Goal: Use online tool/utility: Use online tool/utility

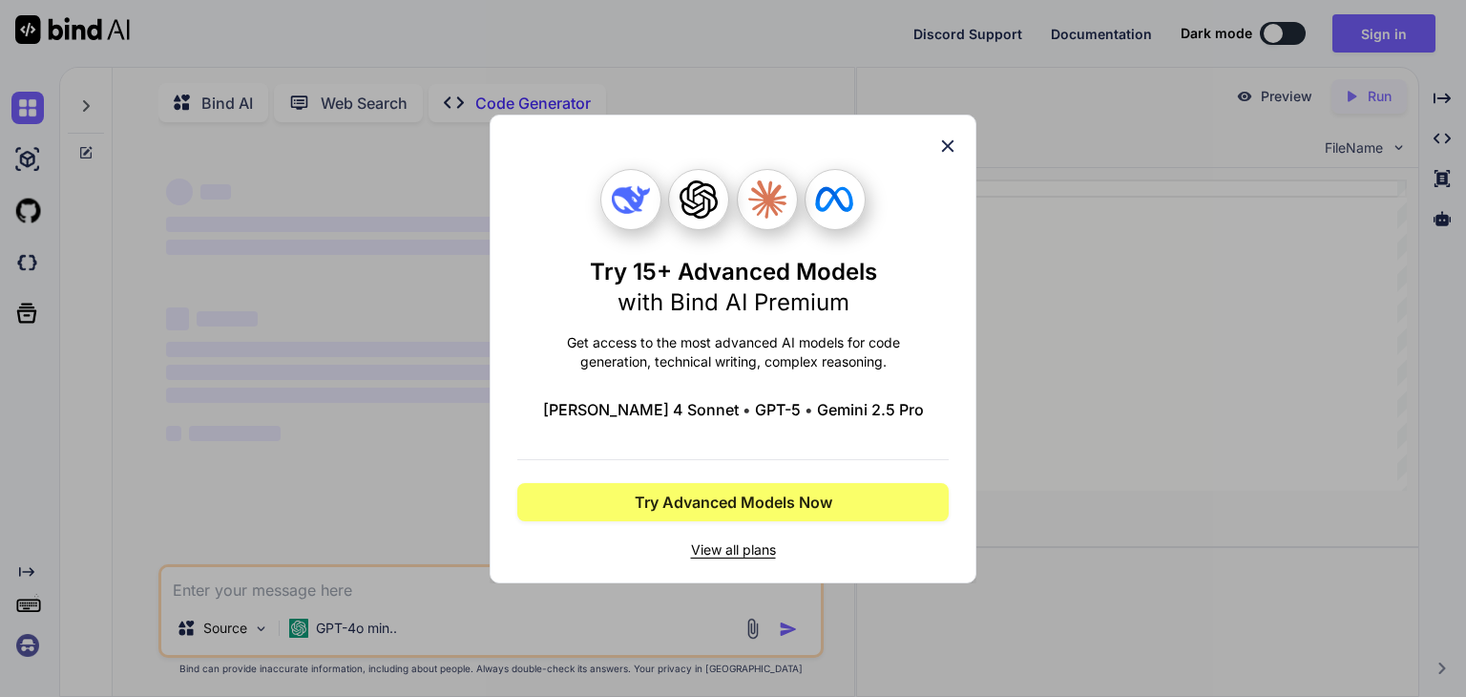
click at [947, 145] on icon at bounding box center [948, 145] width 12 height 12
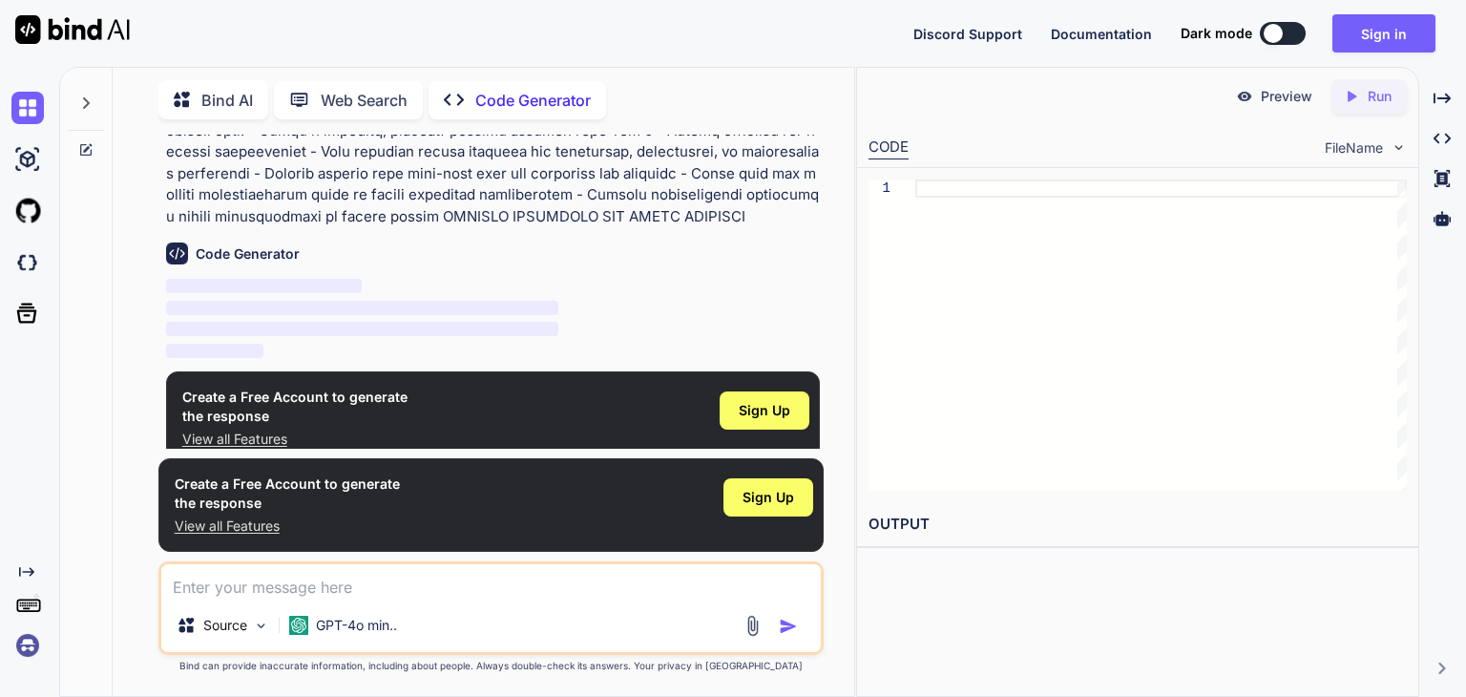
scroll to position [642, 0]
type textarea "x"
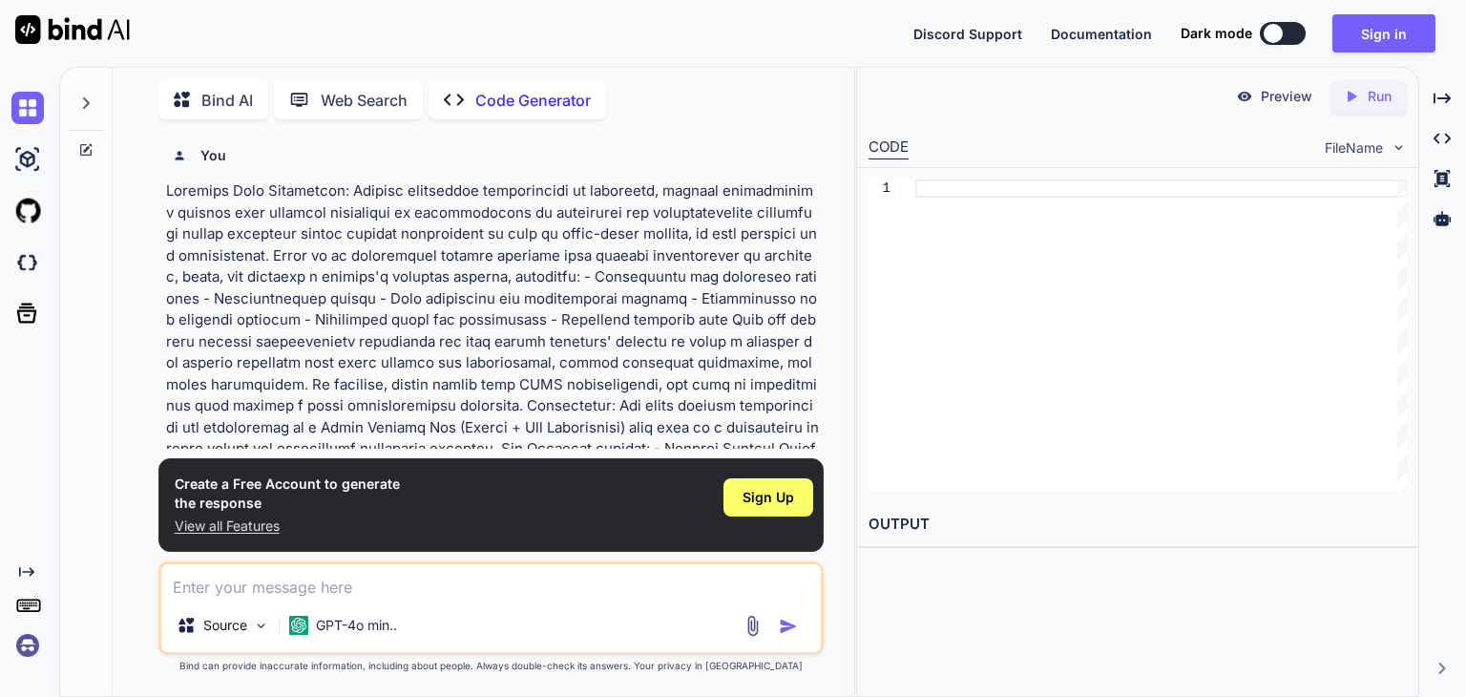
scroll to position [642, 0]
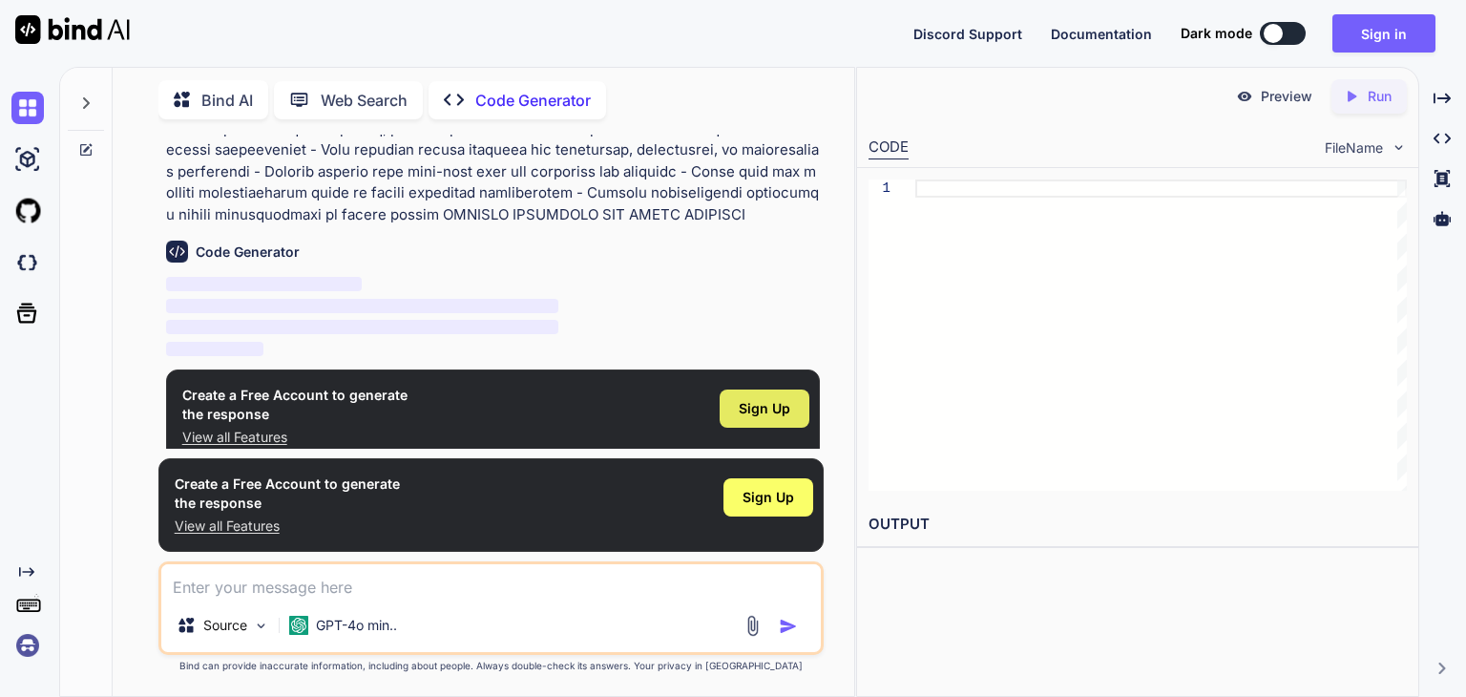
click at [773, 399] on span "Sign Up" at bounding box center [765, 408] width 52 height 19
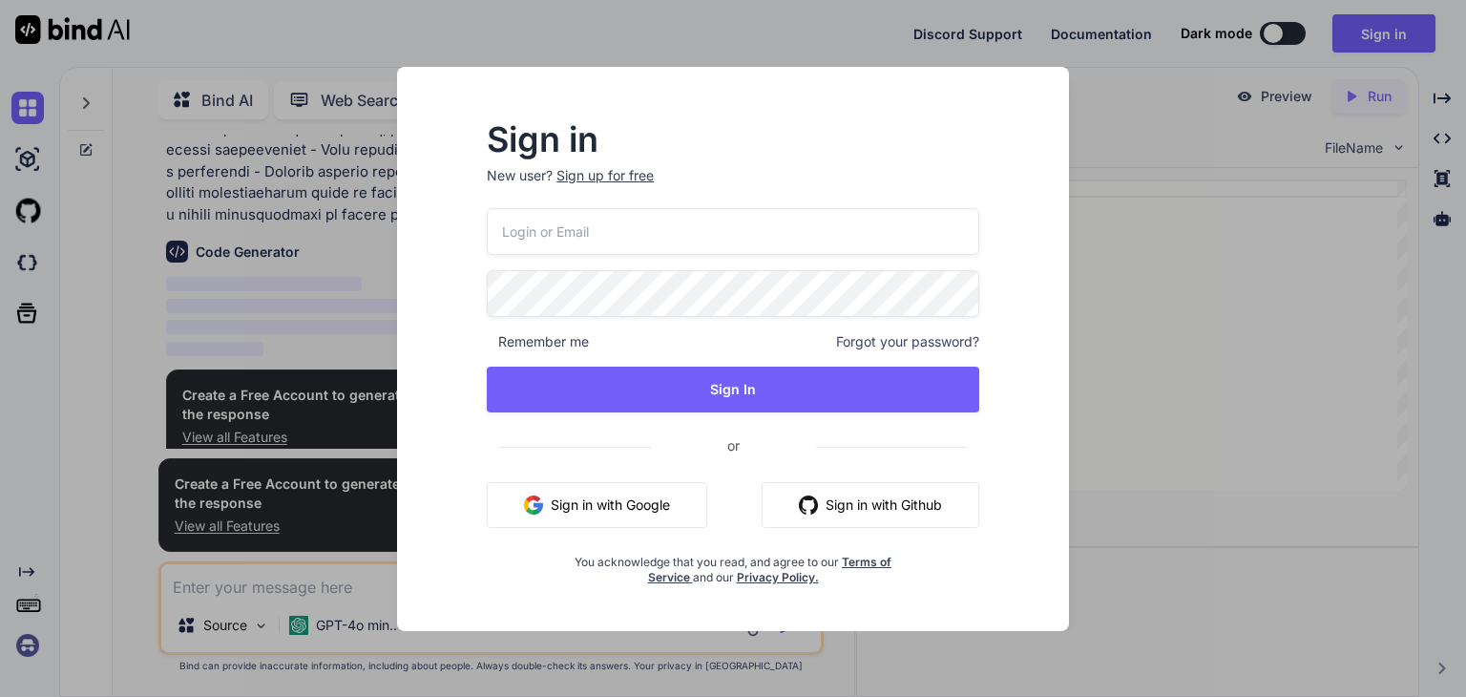
click at [689, 226] on input "email" at bounding box center [733, 231] width 492 height 47
type input "[EMAIL_ADDRESS][DOMAIN_NAME]"
click at [606, 502] on button "Sign in with Google" at bounding box center [597, 505] width 220 height 46
click at [618, 513] on button "Sign in with Google" at bounding box center [597, 505] width 220 height 46
click at [1216, 366] on div "Sign in New user? Sign up for free [EMAIL_ADDRESS][DOMAIN_NAME] Remember me For…" at bounding box center [733, 348] width 1466 height 697
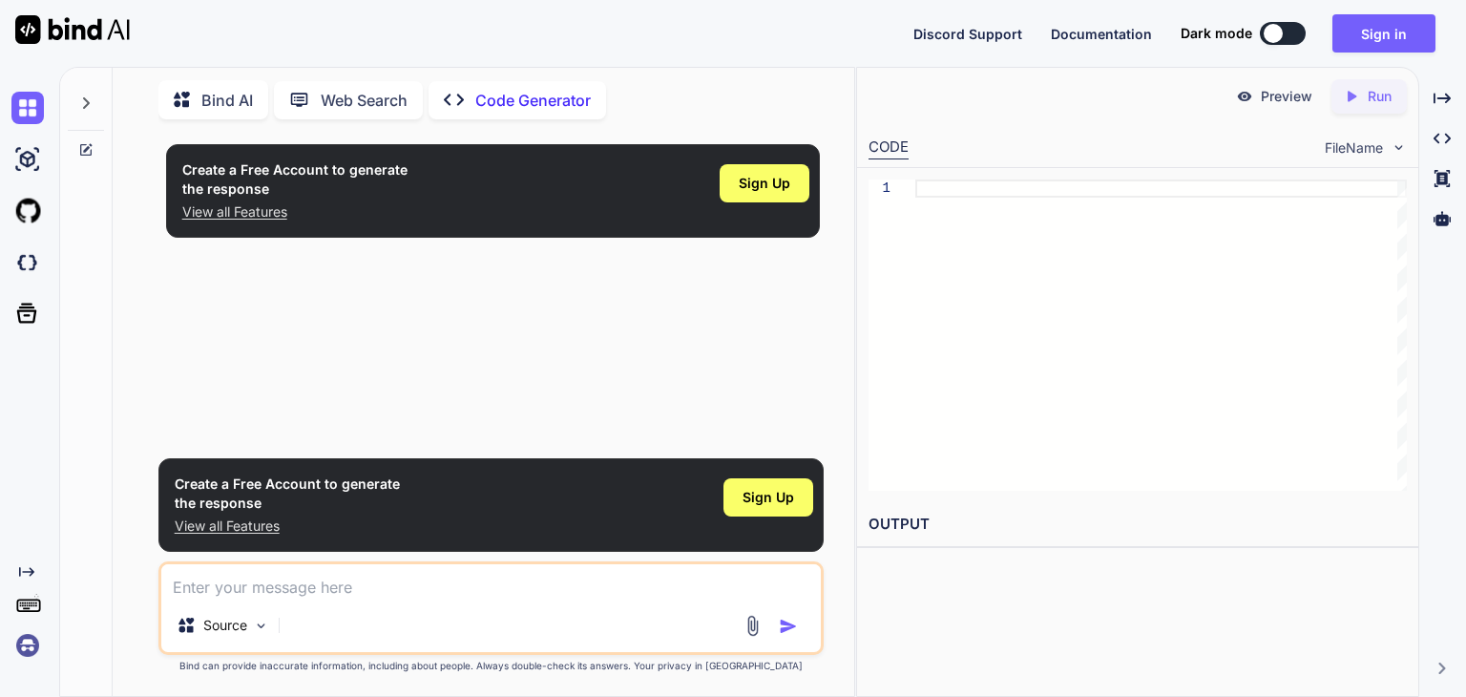
scroll to position [0, 0]
click at [271, 586] on textarea at bounding box center [490, 581] width 659 height 34
paste textarea "Background: Despite increasing digitization in education, student achievements …"
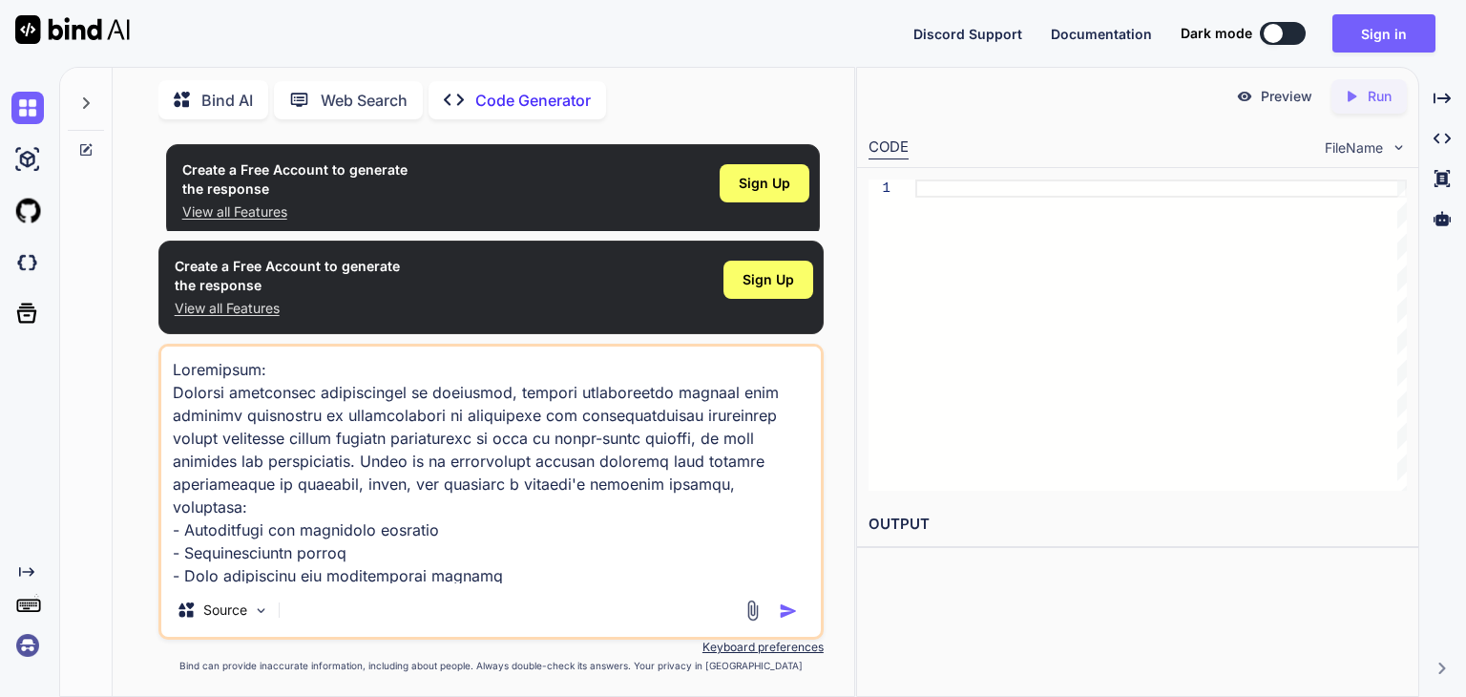
drag, startPoint x: 653, startPoint y: 411, endPoint x: 69, endPoint y: 279, distance: 599.0
click at [69, 279] on div "Bind AI Web Search Created with Pixso. Code Generator Create a Free Account to …" at bounding box center [457, 380] width 794 height 631
click at [443, 528] on textarea at bounding box center [490, 464] width 659 height 237
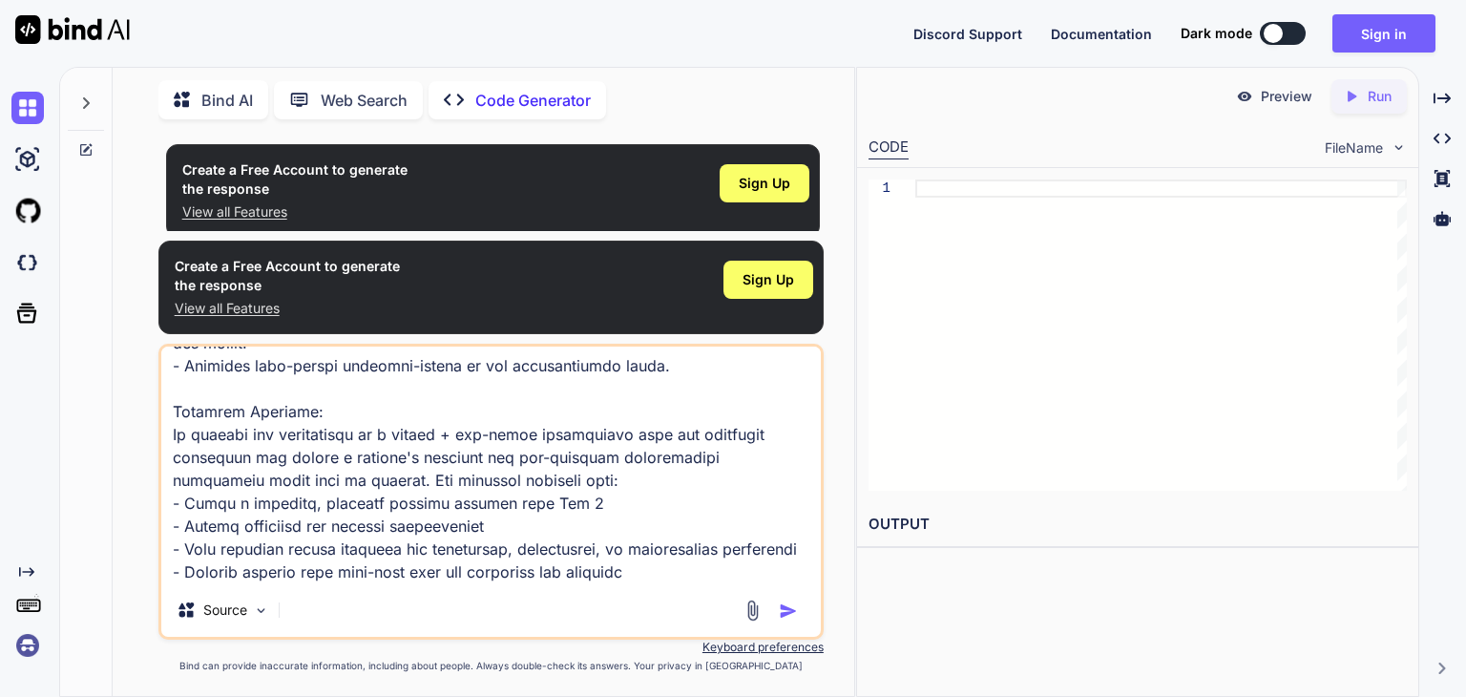
type textarea "Background: Despite increasing digitization in education, student achievements …"
click at [784, 611] on img "button" at bounding box center [788, 610] width 19 height 19
click at [1392, 25] on button "Sign in" at bounding box center [1383, 33] width 103 height 38
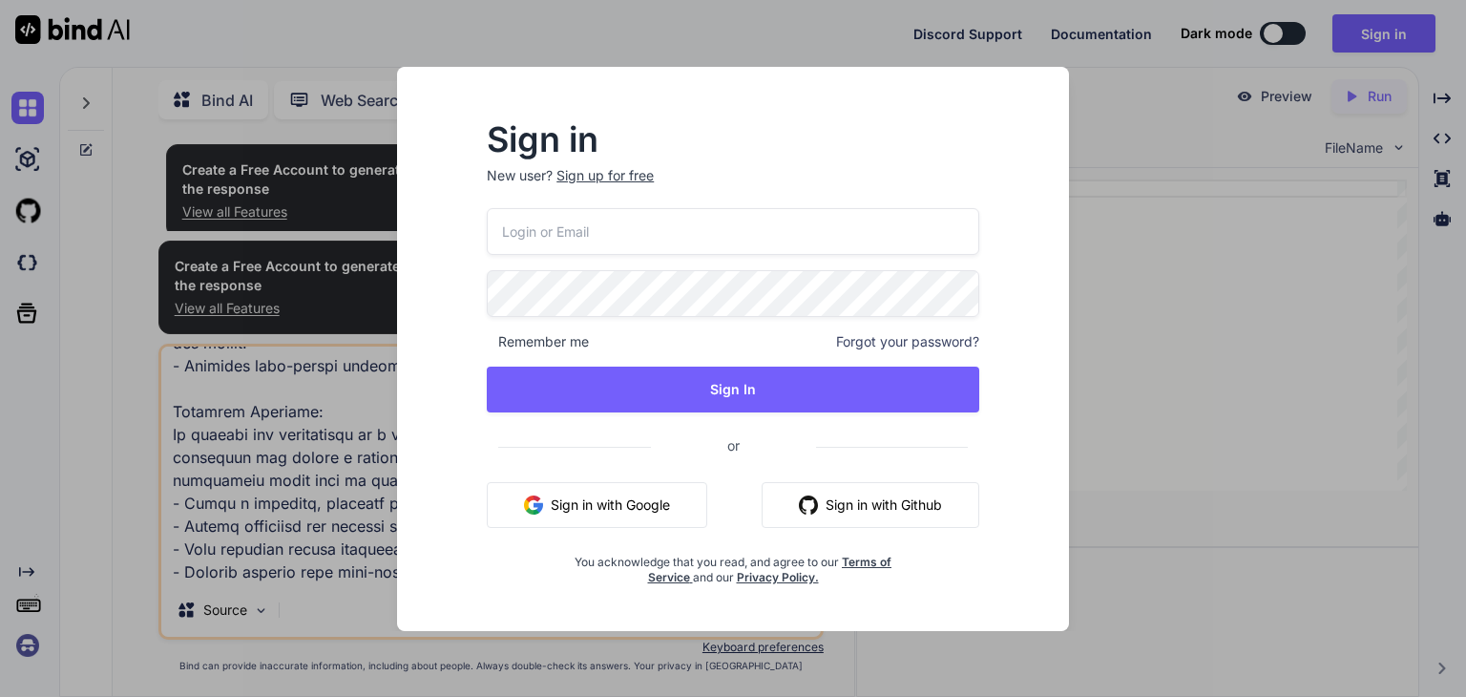
click at [576, 242] on input "email" at bounding box center [733, 231] width 492 height 47
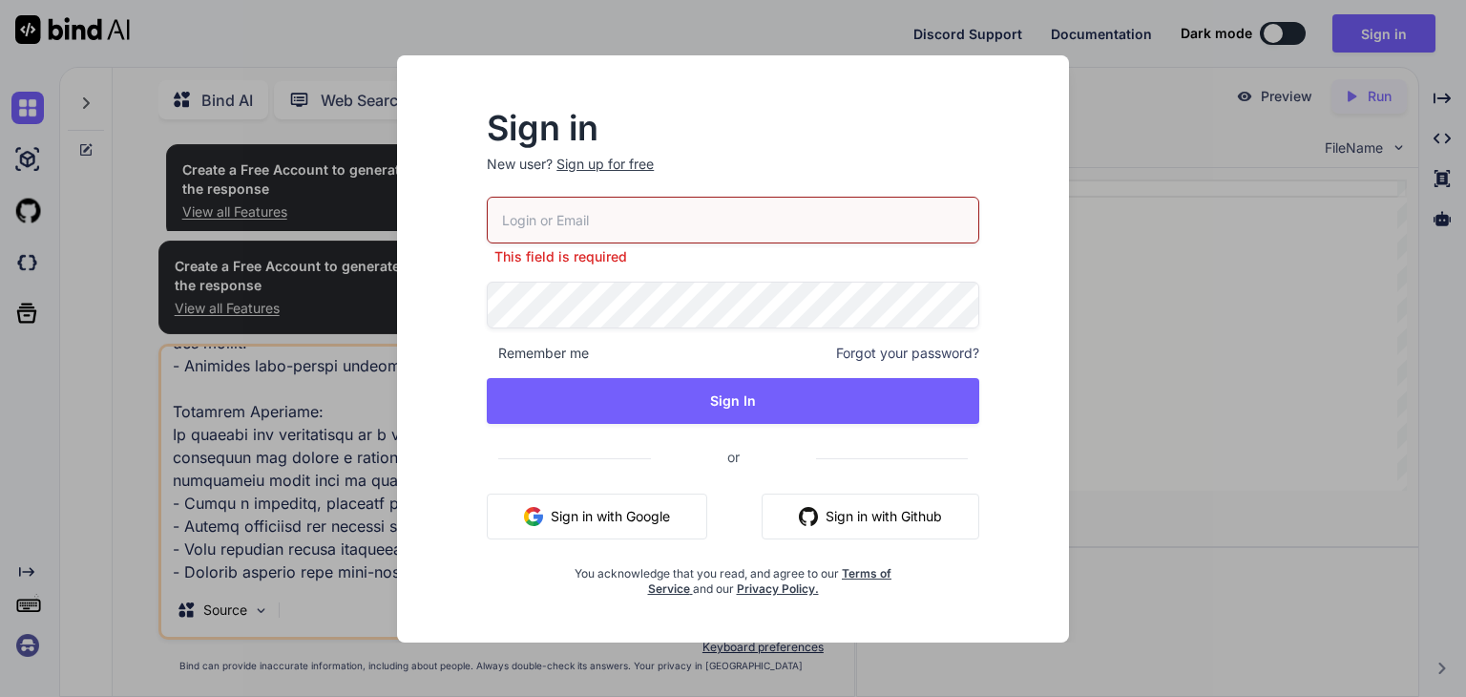
click at [582, 505] on button "Sign in with Google" at bounding box center [597, 516] width 220 height 46
click at [563, 207] on input "email" at bounding box center [733, 220] width 492 height 47
type input "[EMAIL_ADDRESS][DOMAIN_NAME]"
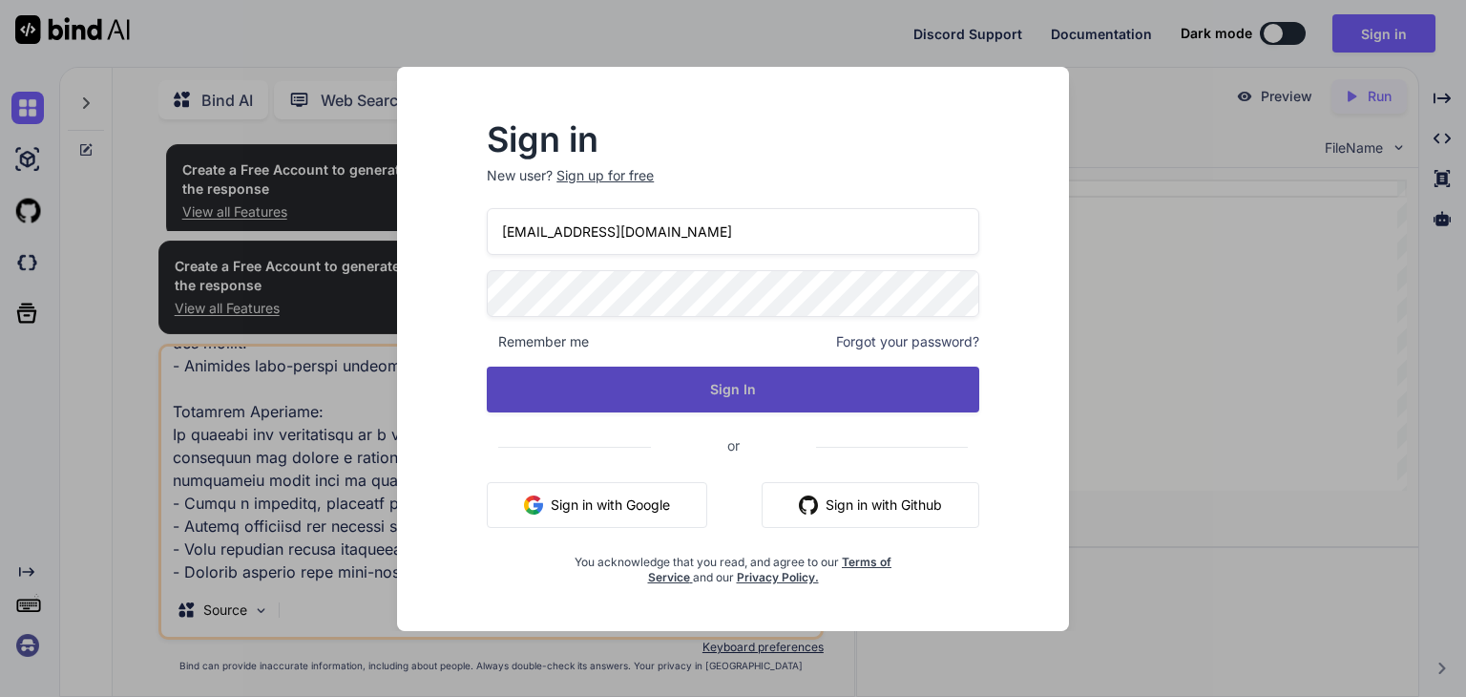
click at [542, 387] on button "Sign In" at bounding box center [733, 389] width 492 height 46
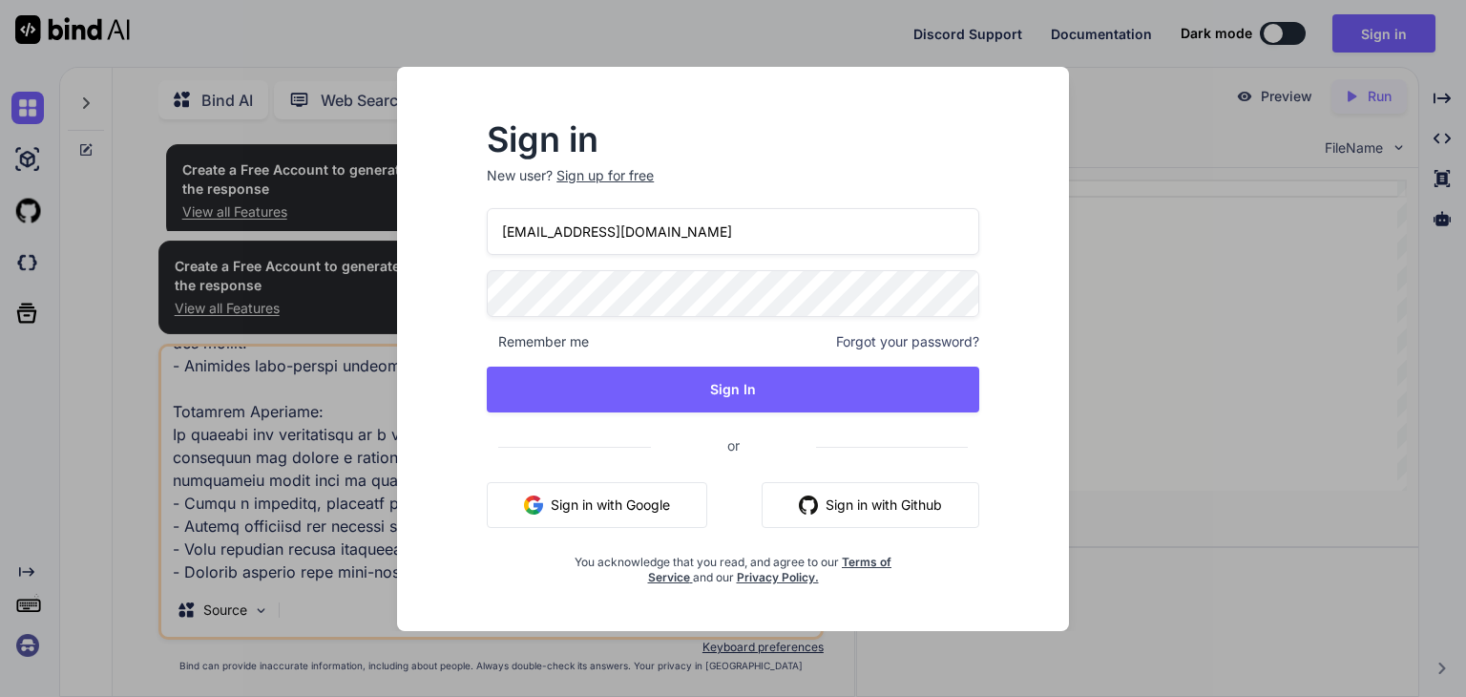
click at [1057, 358] on div "Sign in New user? Sign up for free [EMAIL_ADDRESS][DOMAIN_NAME] Remember me For…" at bounding box center [733, 349] width 672 height 564
click at [1143, 220] on div "Sign in New user? Sign up for free [EMAIL_ADDRESS][DOMAIN_NAME] Remember me For…" at bounding box center [733, 348] width 1466 height 697
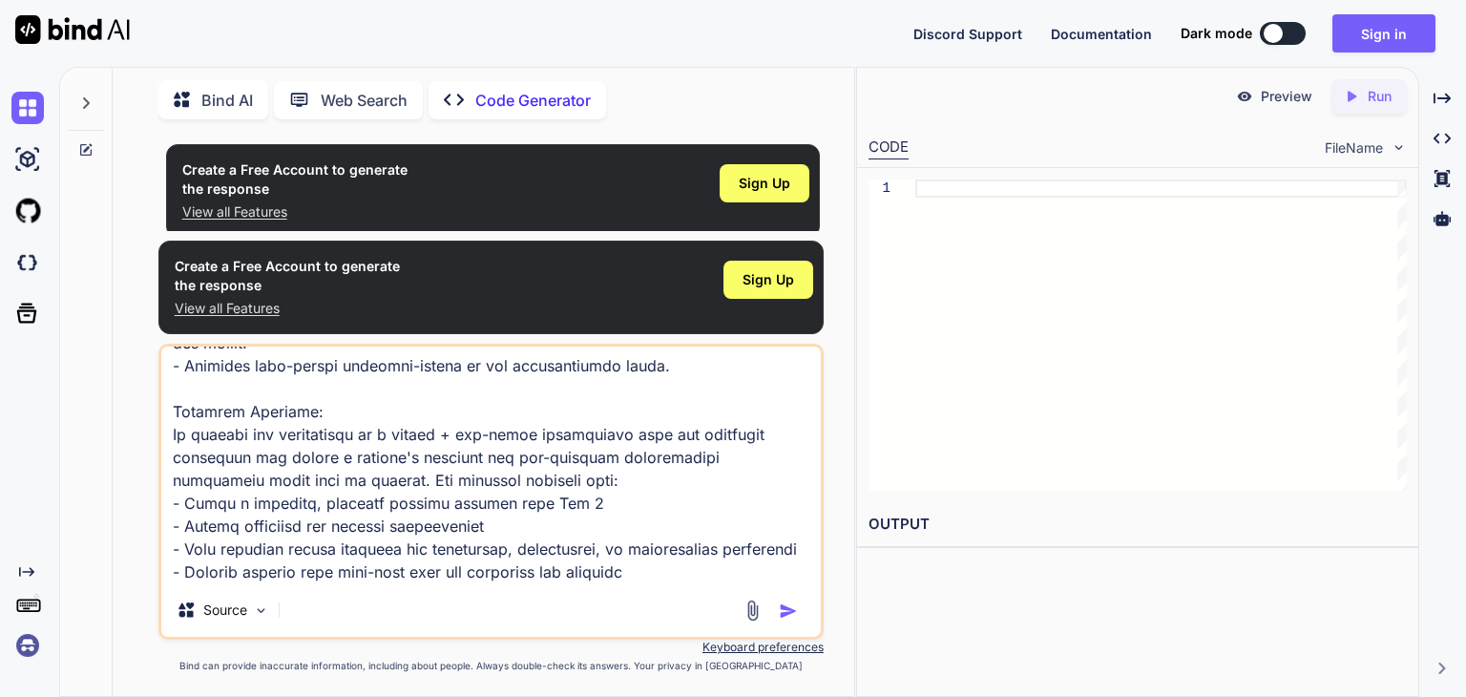
scroll to position [0, 0]
click at [925, 194] on div at bounding box center [1161, 334] width 492 height 311
click at [154, 253] on div "Create a Free Account to generate the response View all Features Sign Up Create…" at bounding box center [491, 415] width 726 height 561
click at [27, 162] on img at bounding box center [27, 159] width 32 height 32
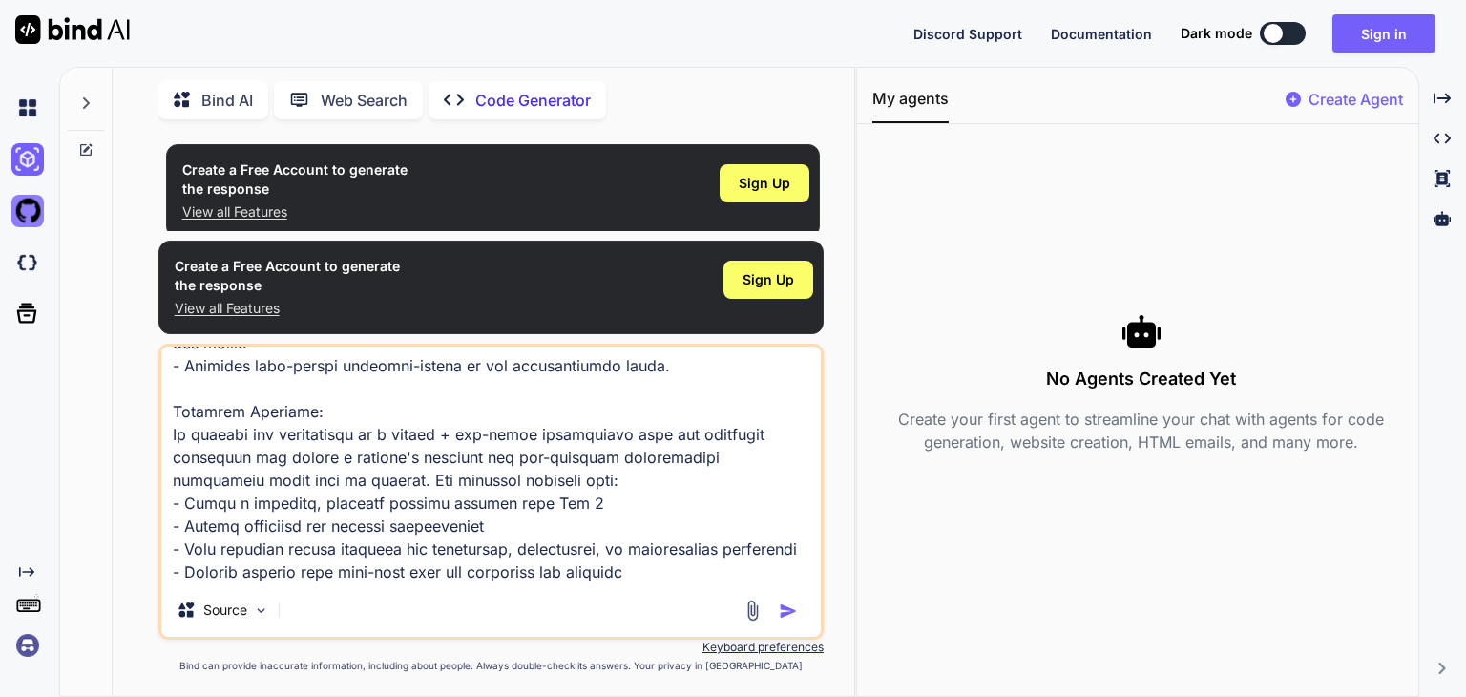
drag, startPoint x: 14, startPoint y: 227, endPoint x: 27, endPoint y: 217, distance: 16.3
click at [27, 217] on div at bounding box center [31, 211] width 40 height 52
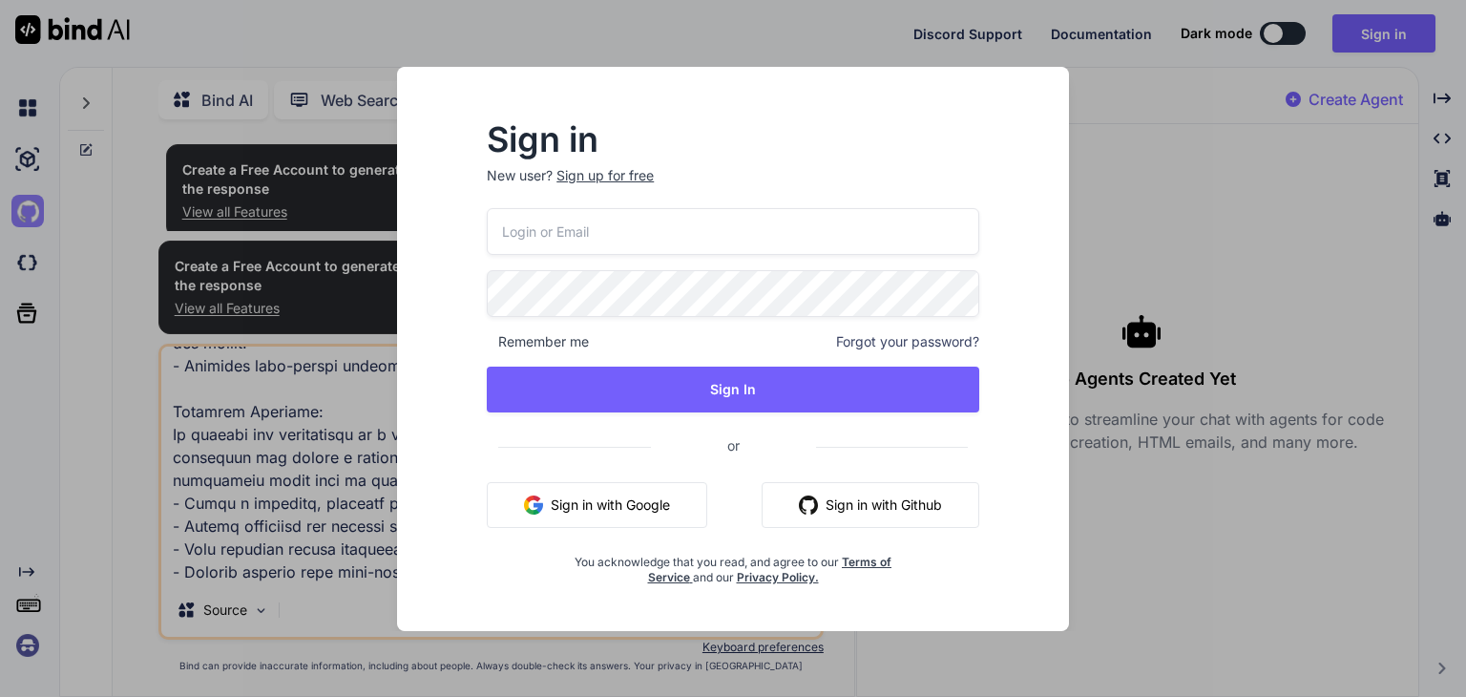
click at [27, 217] on div "Sign in New user? Sign up for free Remember me Forgot your password? Sign In or…" at bounding box center [733, 348] width 1466 height 697
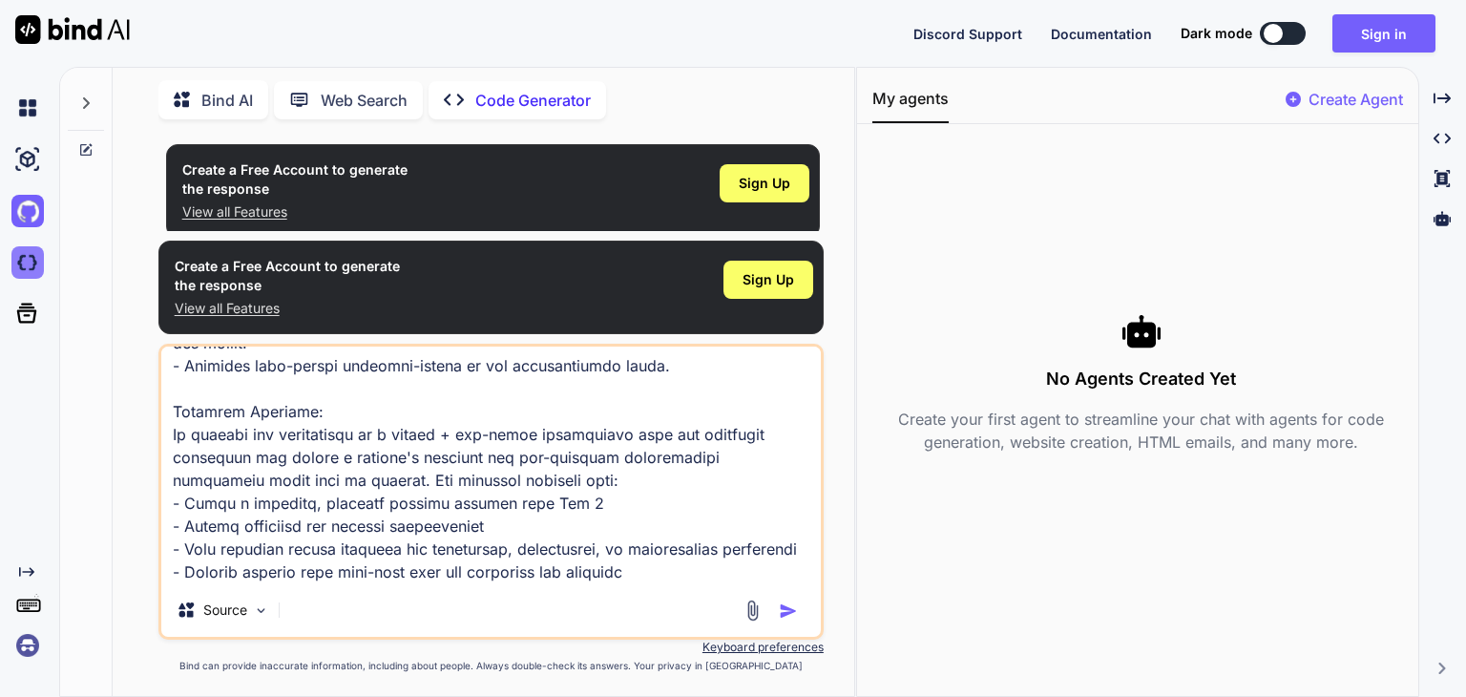
click at [27, 255] on img at bounding box center [27, 262] width 32 height 32
click at [27, 89] on div at bounding box center [31, 108] width 40 height 52
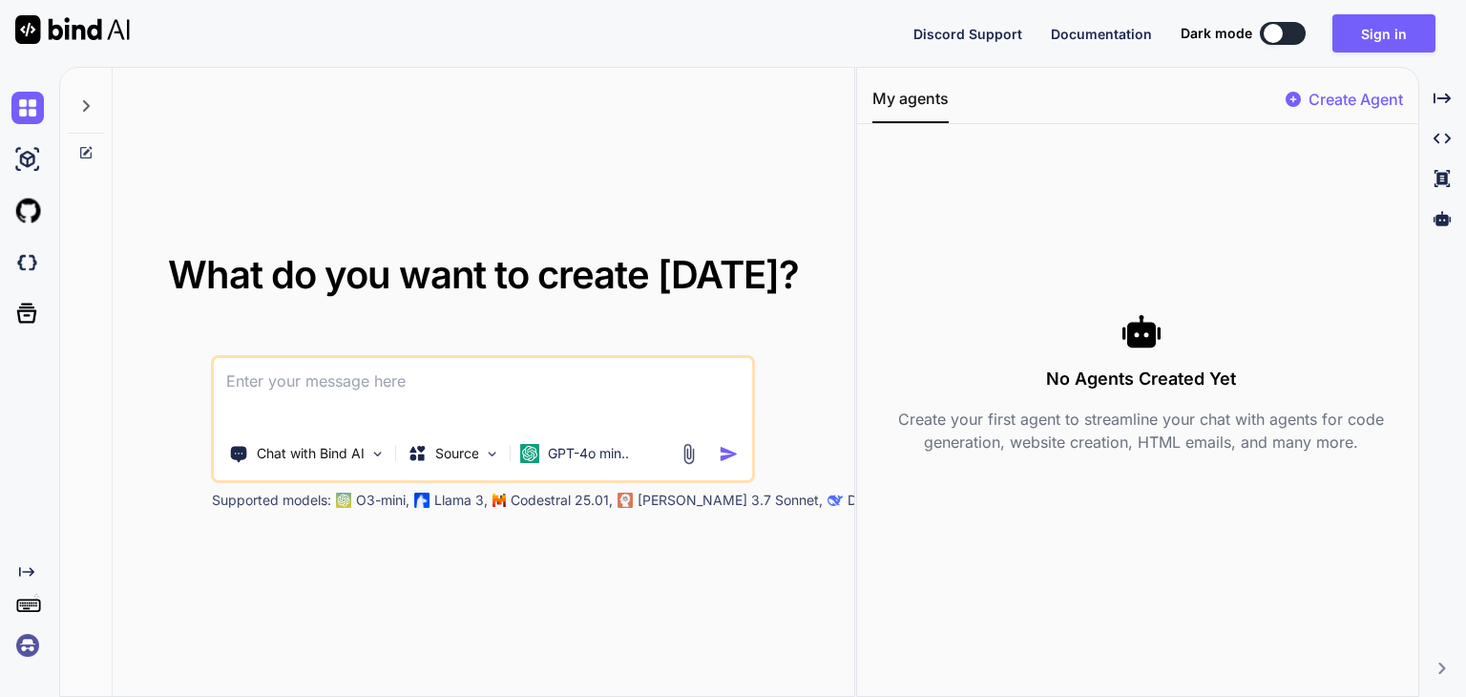
click at [322, 374] on textarea at bounding box center [483, 393] width 537 height 71
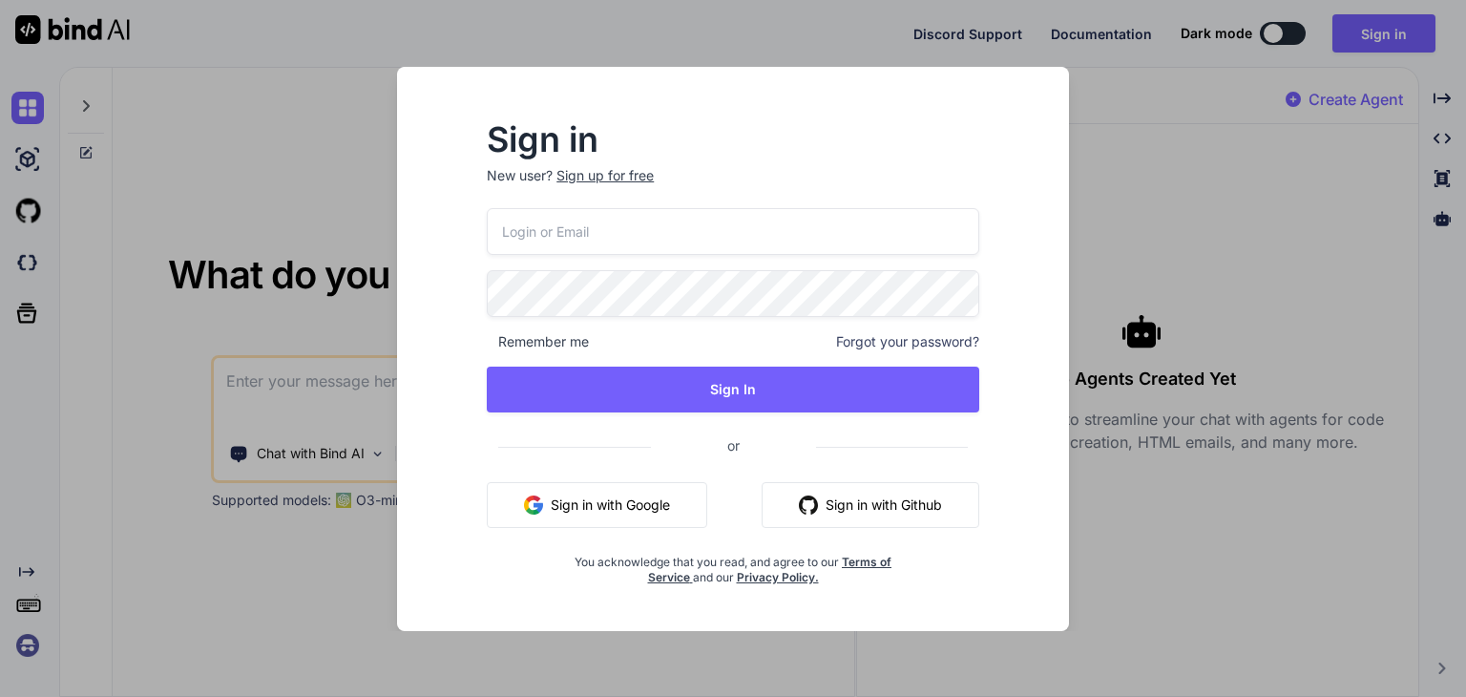
click at [668, 496] on button "Sign in with Google" at bounding box center [597, 505] width 220 height 46
click at [1181, 123] on div "Sign in New user? Sign up for free Remember me Forgot your password? Sign In or…" at bounding box center [733, 348] width 1466 height 697
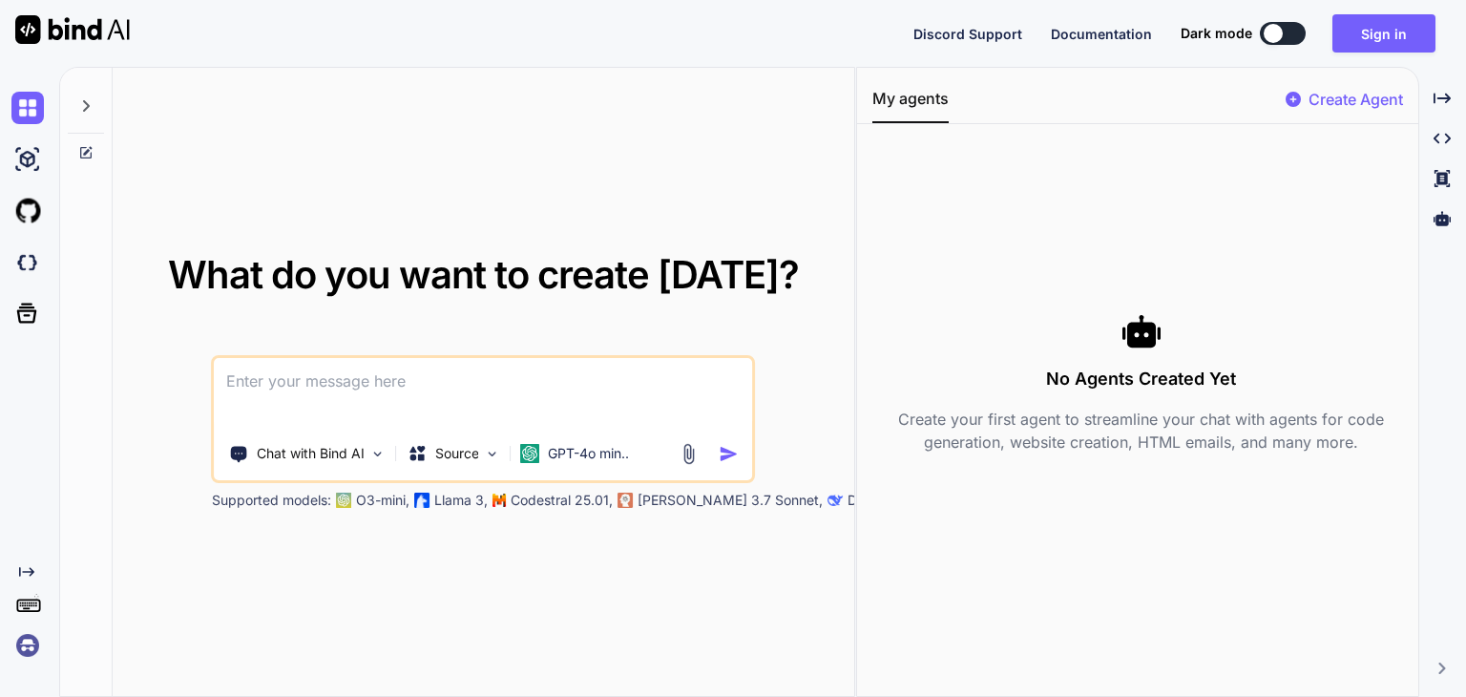
click at [1285, 39] on button at bounding box center [1283, 33] width 46 height 23
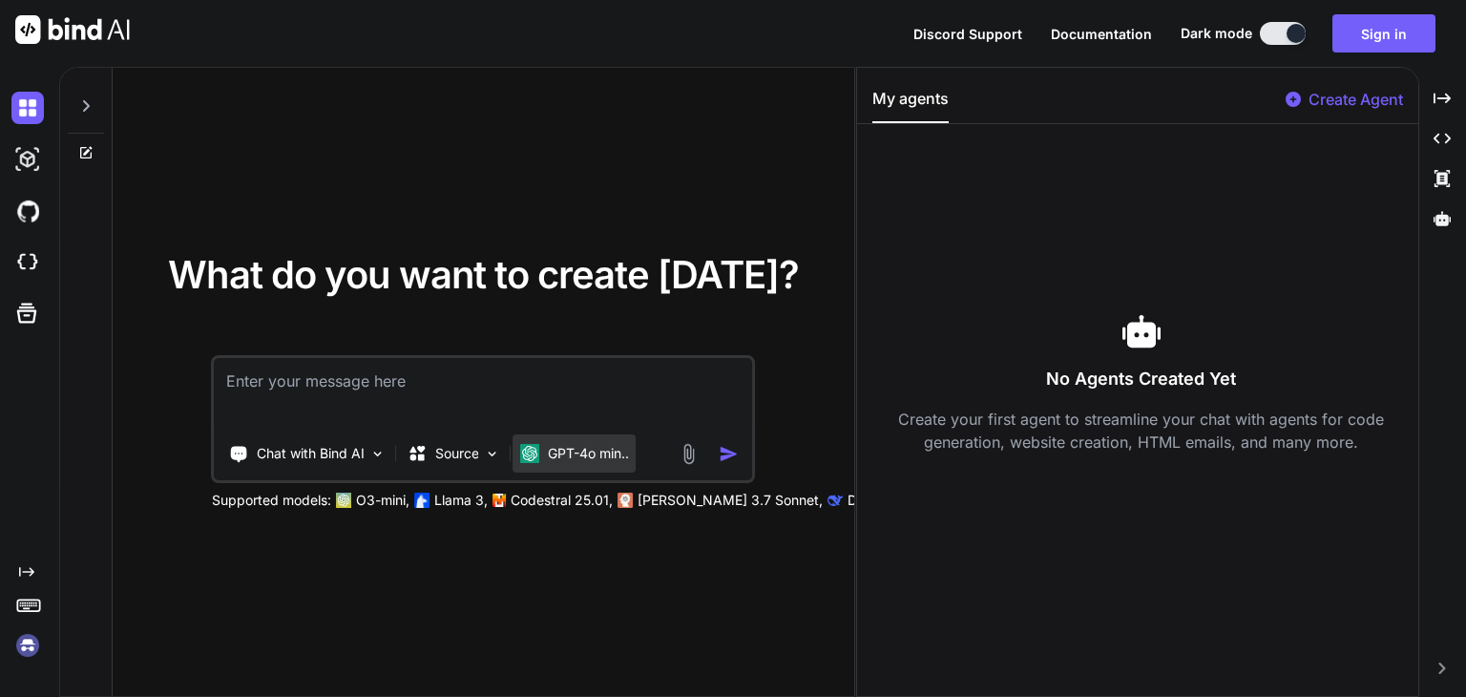
click at [585, 444] on p "GPT-4o min.." at bounding box center [588, 453] width 81 height 19
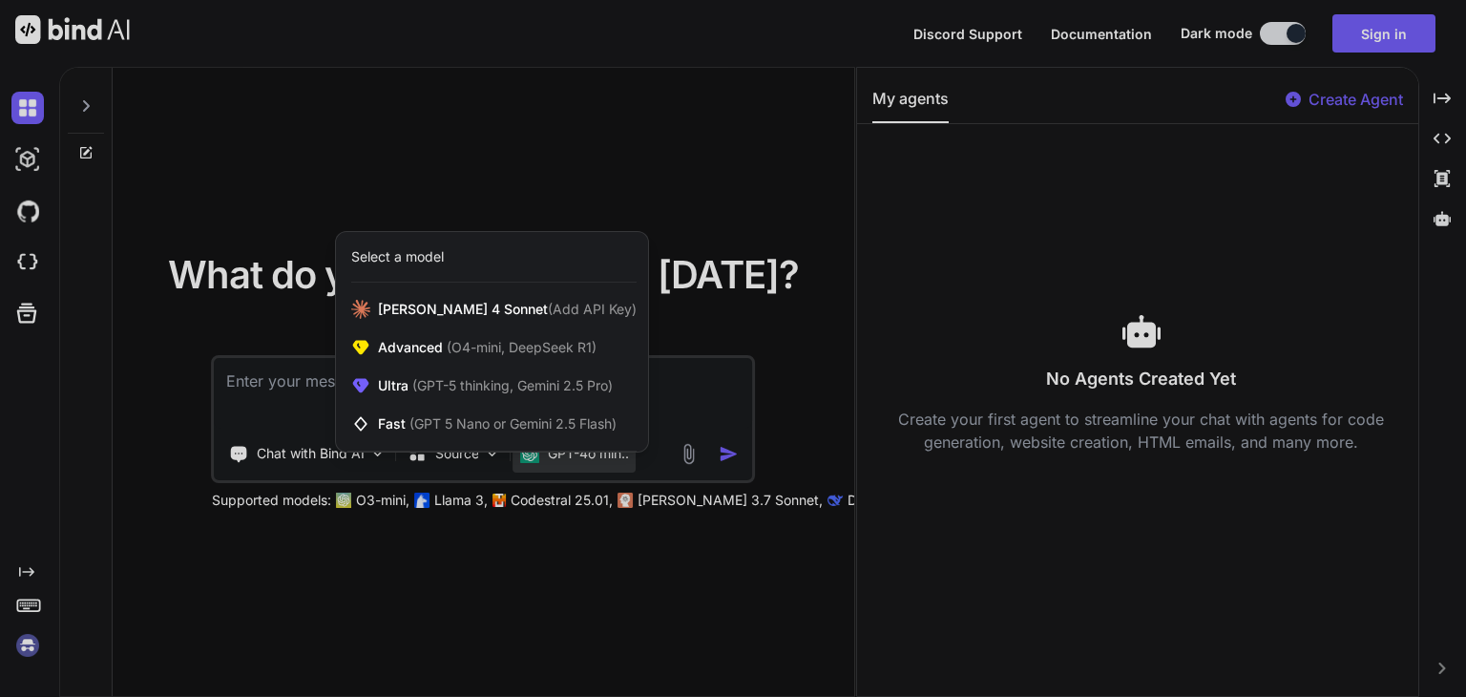
click at [666, 393] on div at bounding box center [733, 348] width 1466 height 697
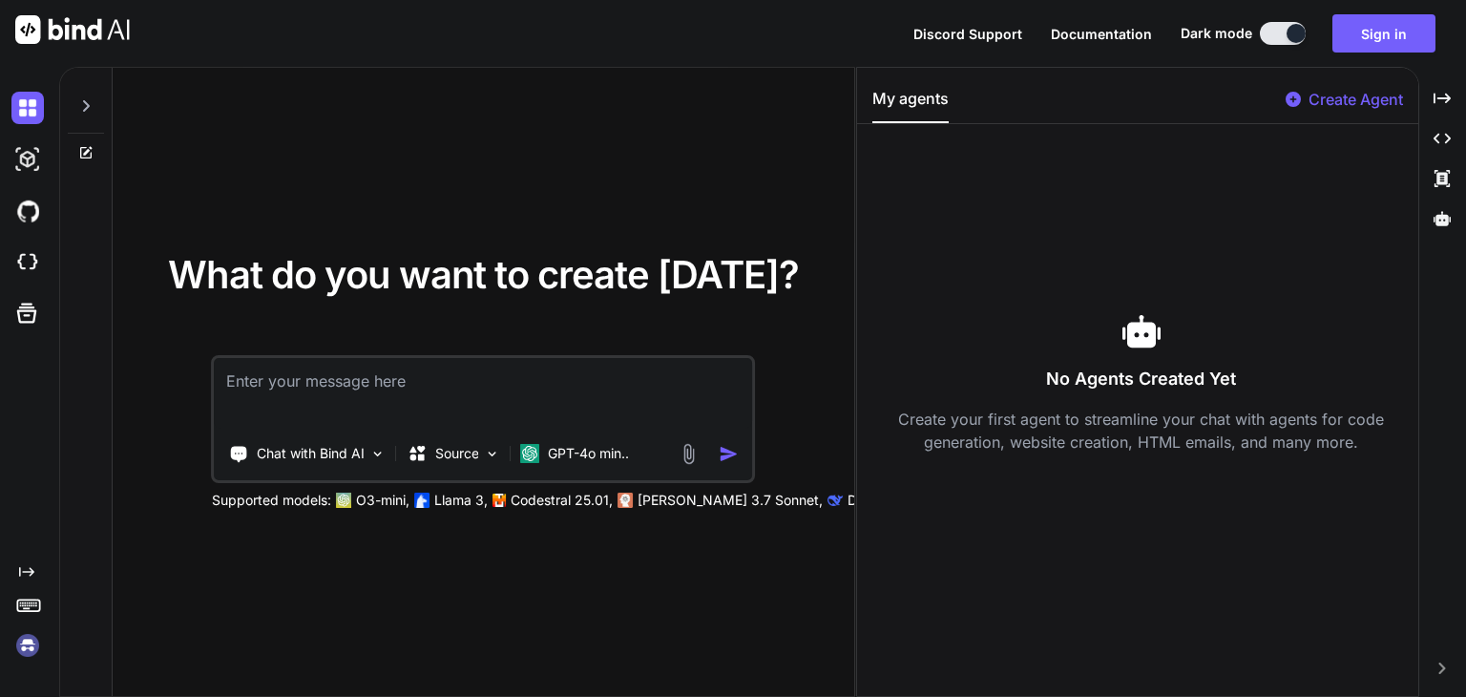
click at [666, 393] on textarea at bounding box center [483, 393] width 537 height 71
paste textarea
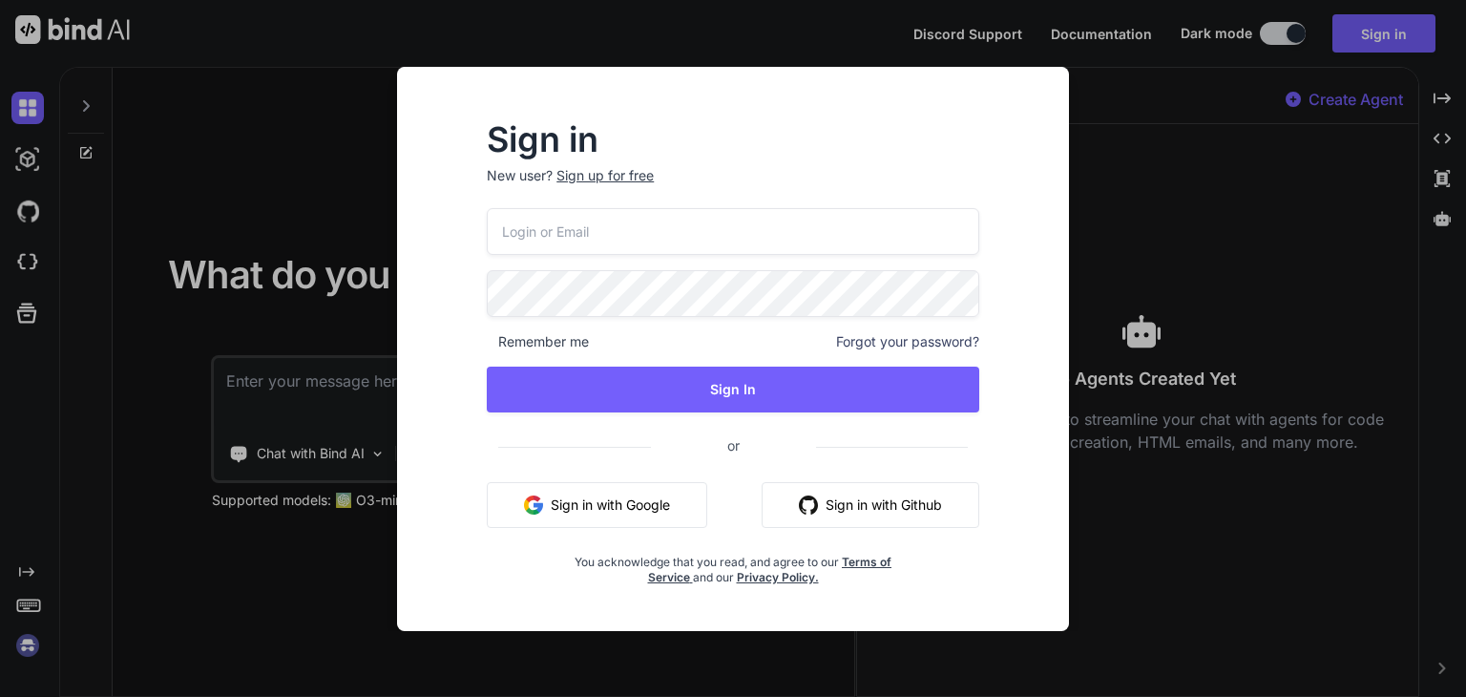
click at [645, 232] on input "email" at bounding box center [733, 231] width 492 height 47
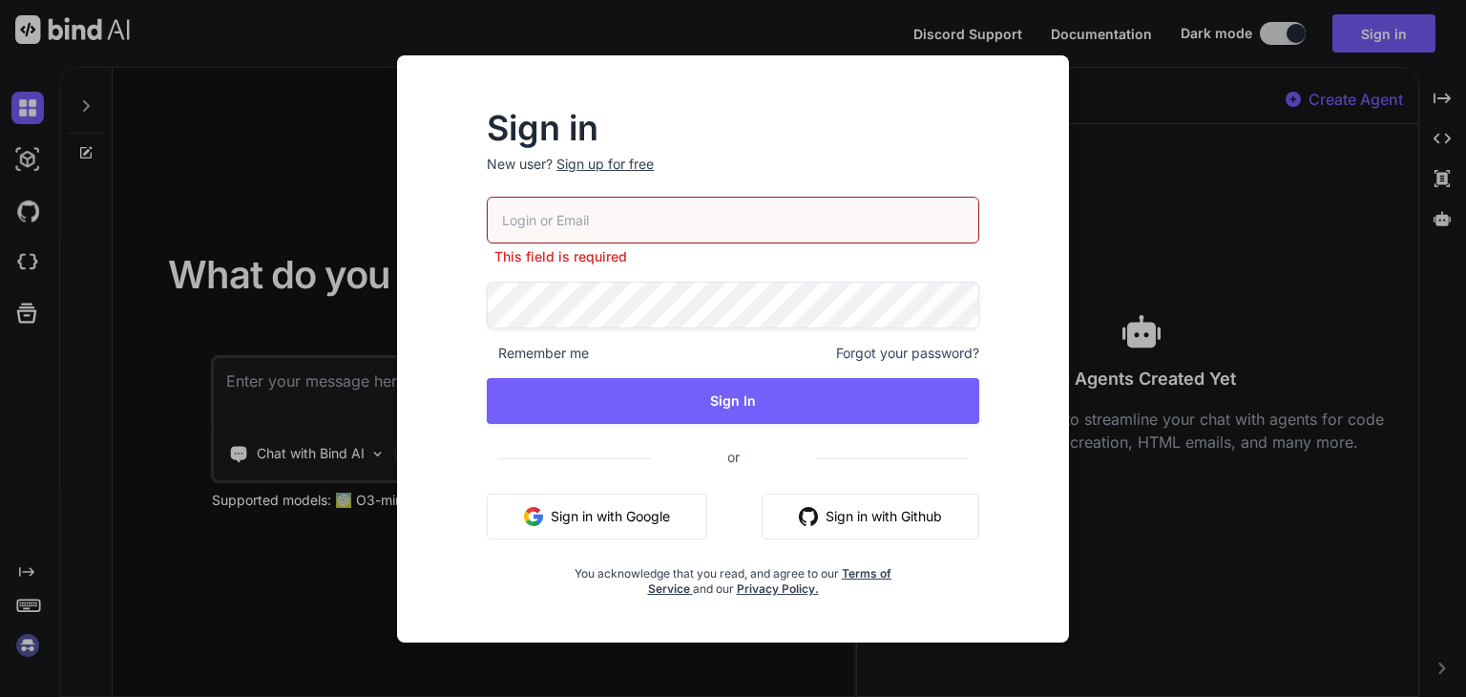
click at [725, 447] on span "or" at bounding box center [733, 456] width 165 height 47
